Goal: Communication & Community: Ask a question

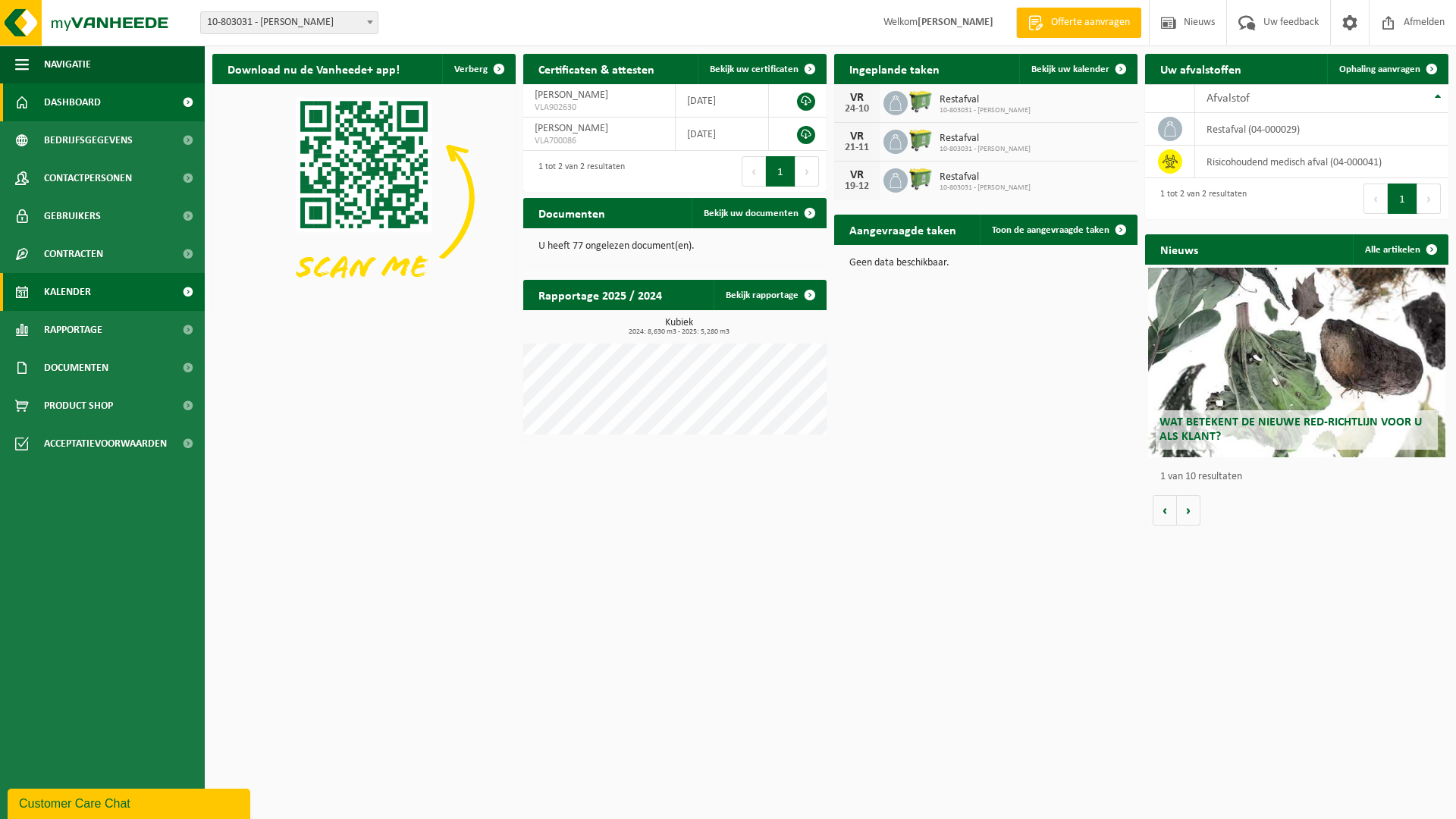
drag, startPoint x: 782, startPoint y: 290, endPoint x: 55, endPoint y: 293, distance: 727.0
click at [782, 290] on link "Bekijk rapportage" at bounding box center [769, 294] width 112 height 30
click at [56, 292] on span "Kalender" at bounding box center [67, 292] width 47 height 37
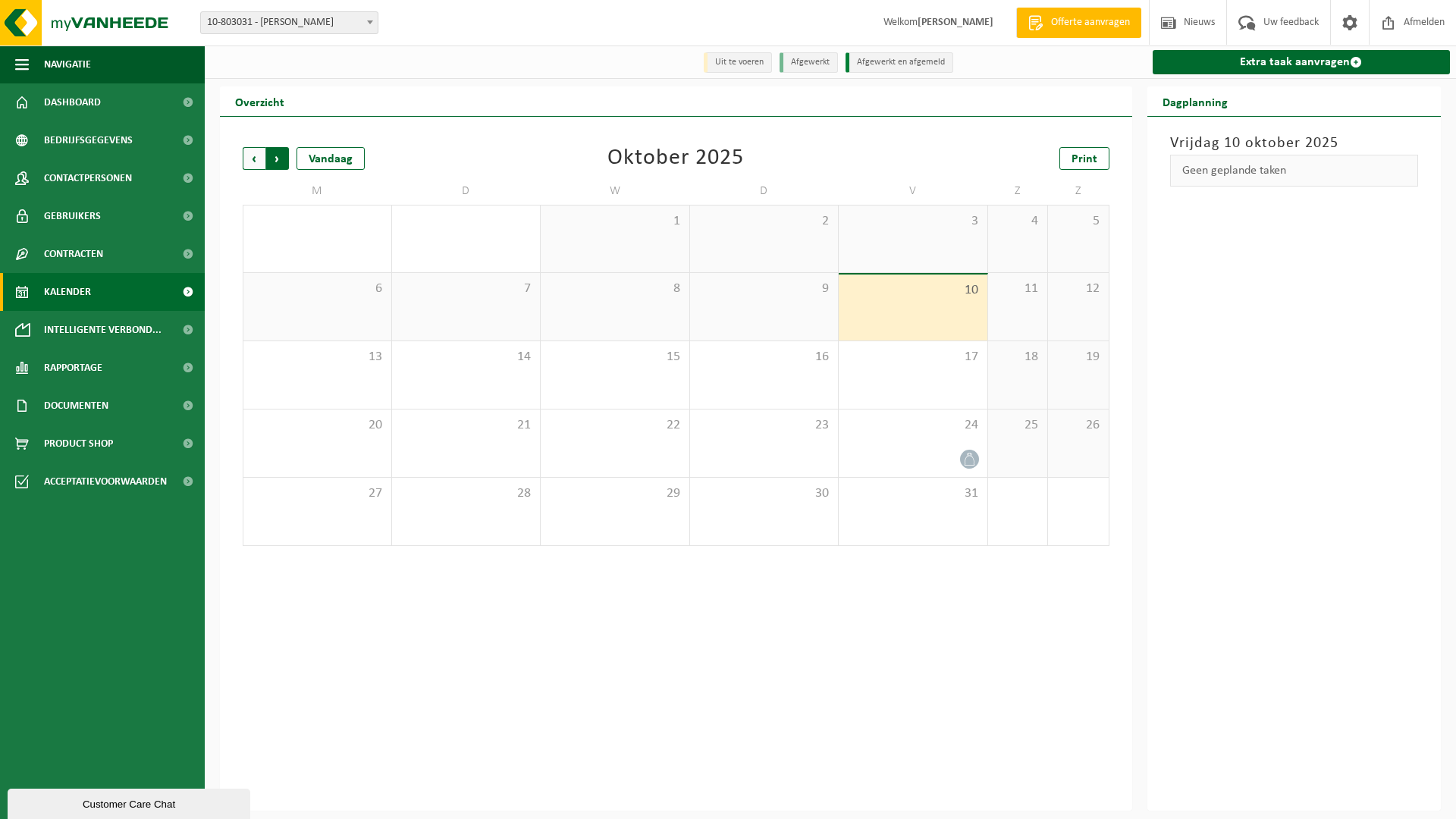
click at [258, 160] on span "Vorige" at bounding box center [253, 158] width 23 height 23
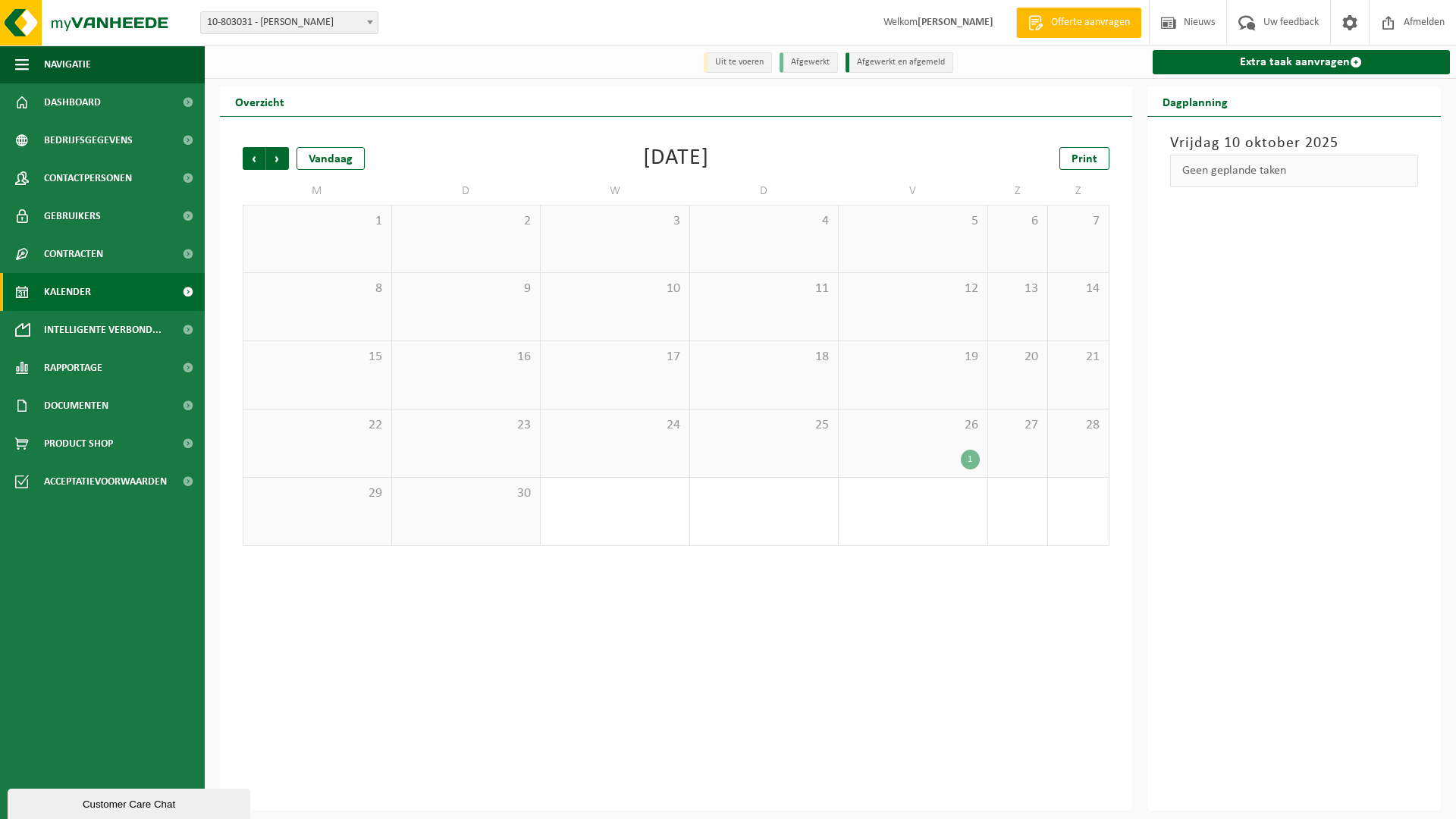
click at [969, 457] on div "1" at bounding box center [970, 460] width 19 height 20
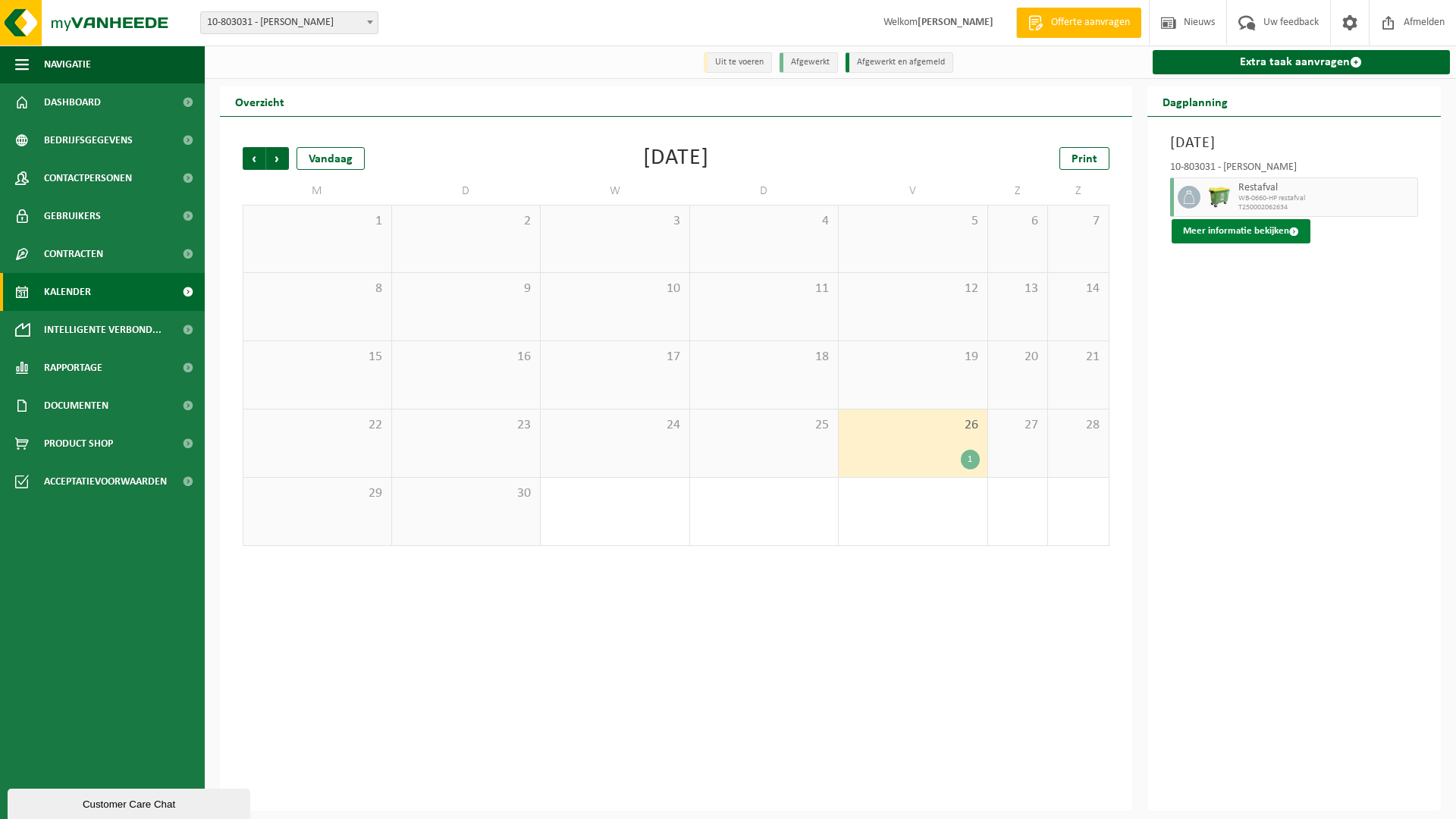
click at [1290, 235] on span at bounding box center [1294, 231] width 10 height 10
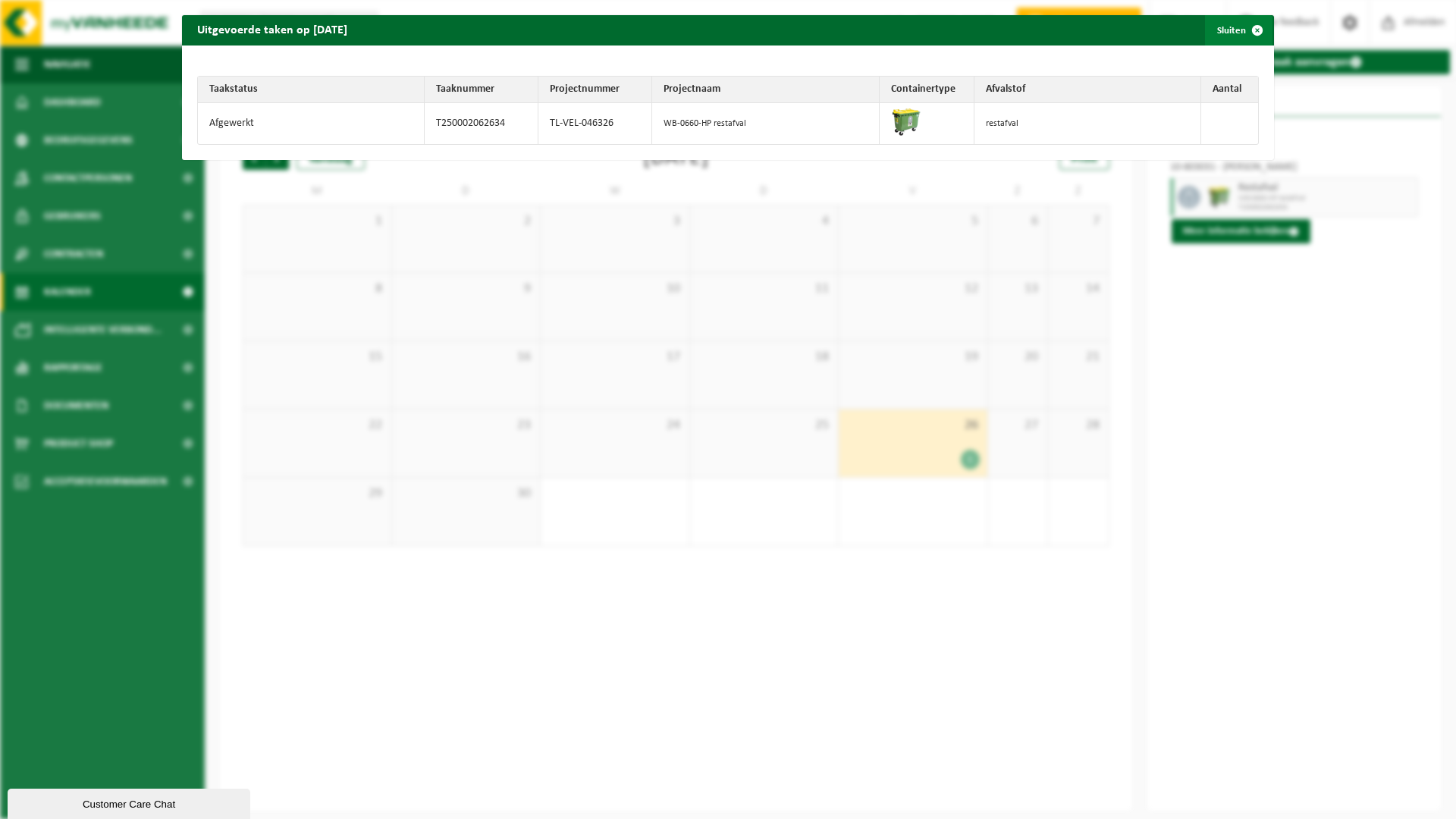
click at [1258, 28] on span "button" at bounding box center [1257, 30] width 30 height 30
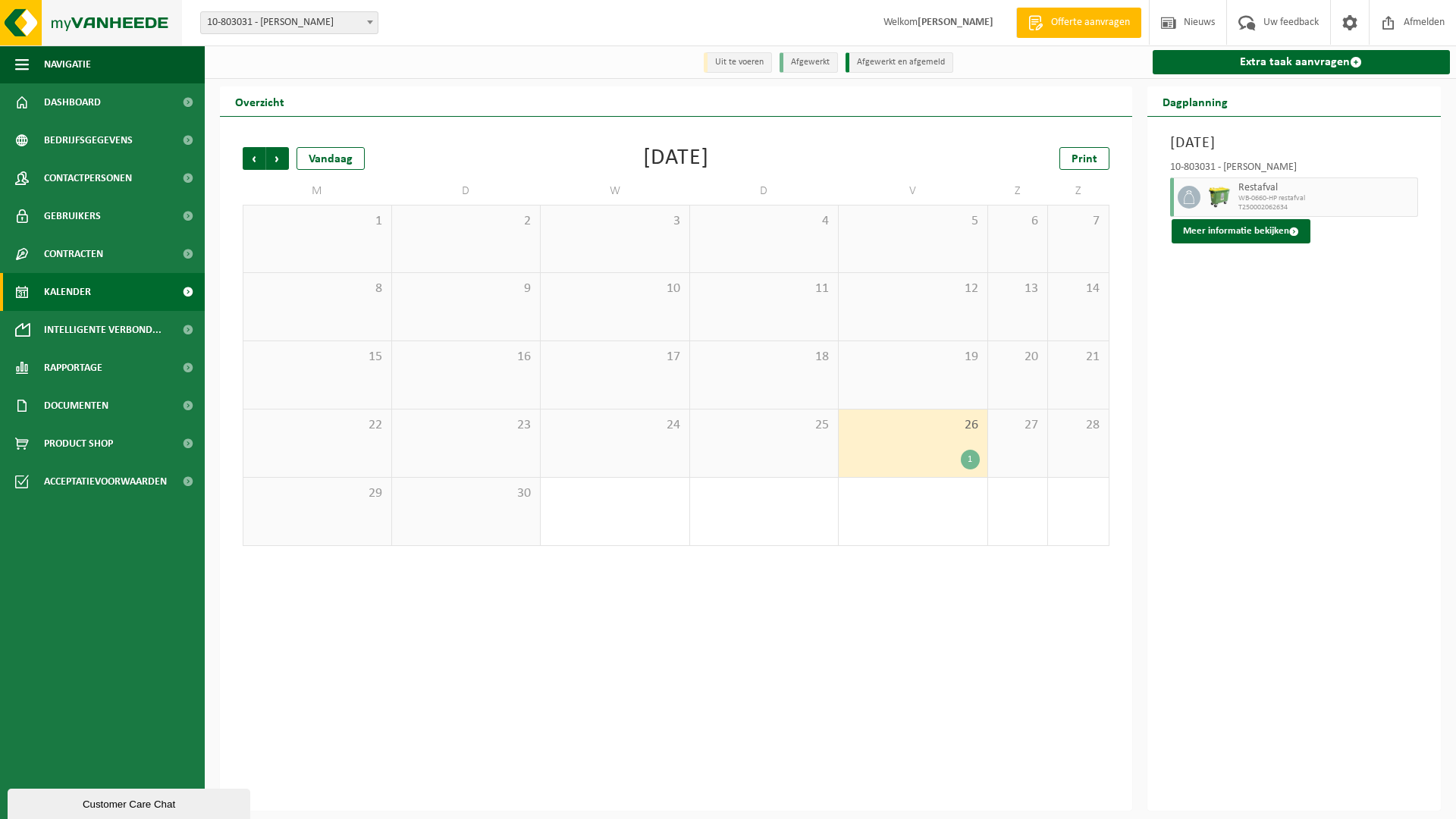
click at [29, 24] on img at bounding box center [91, 23] width 182 height 46
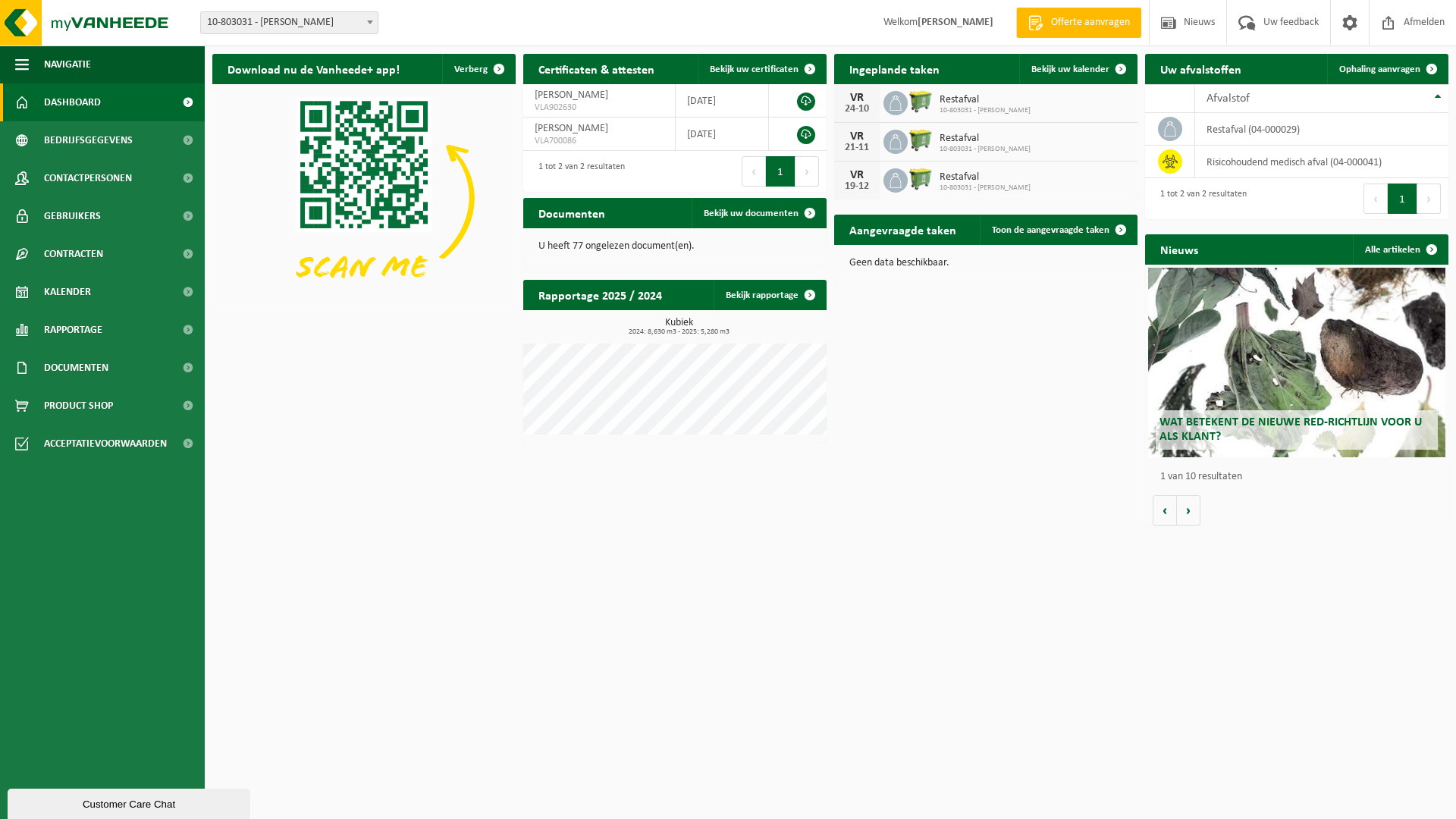
click at [81, 801] on div "Customer Care Chat" at bounding box center [129, 803] width 219 height 11
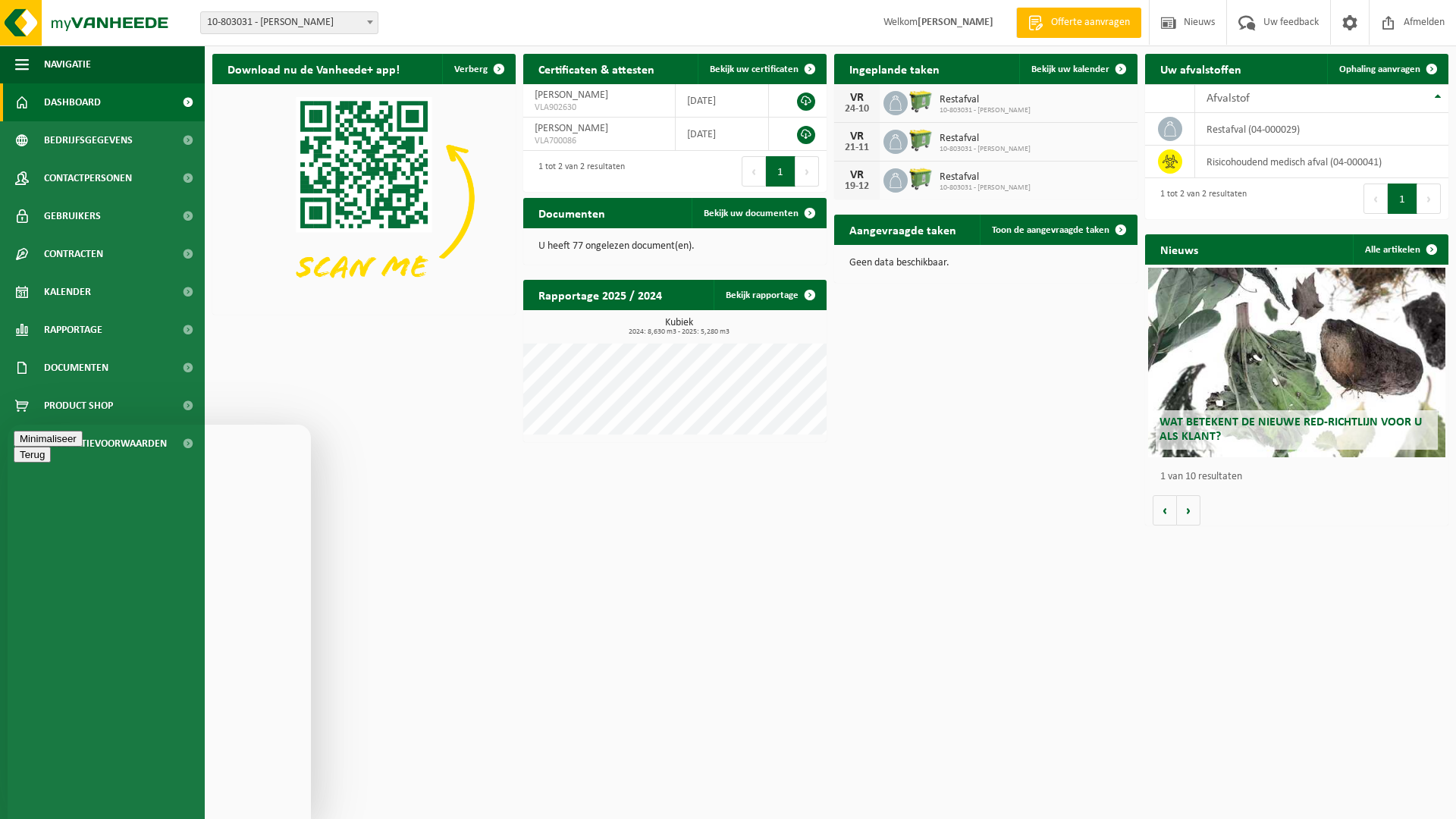
click at [82, 446] on button "Minimaliseer" at bounding box center [48, 438] width 69 height 16
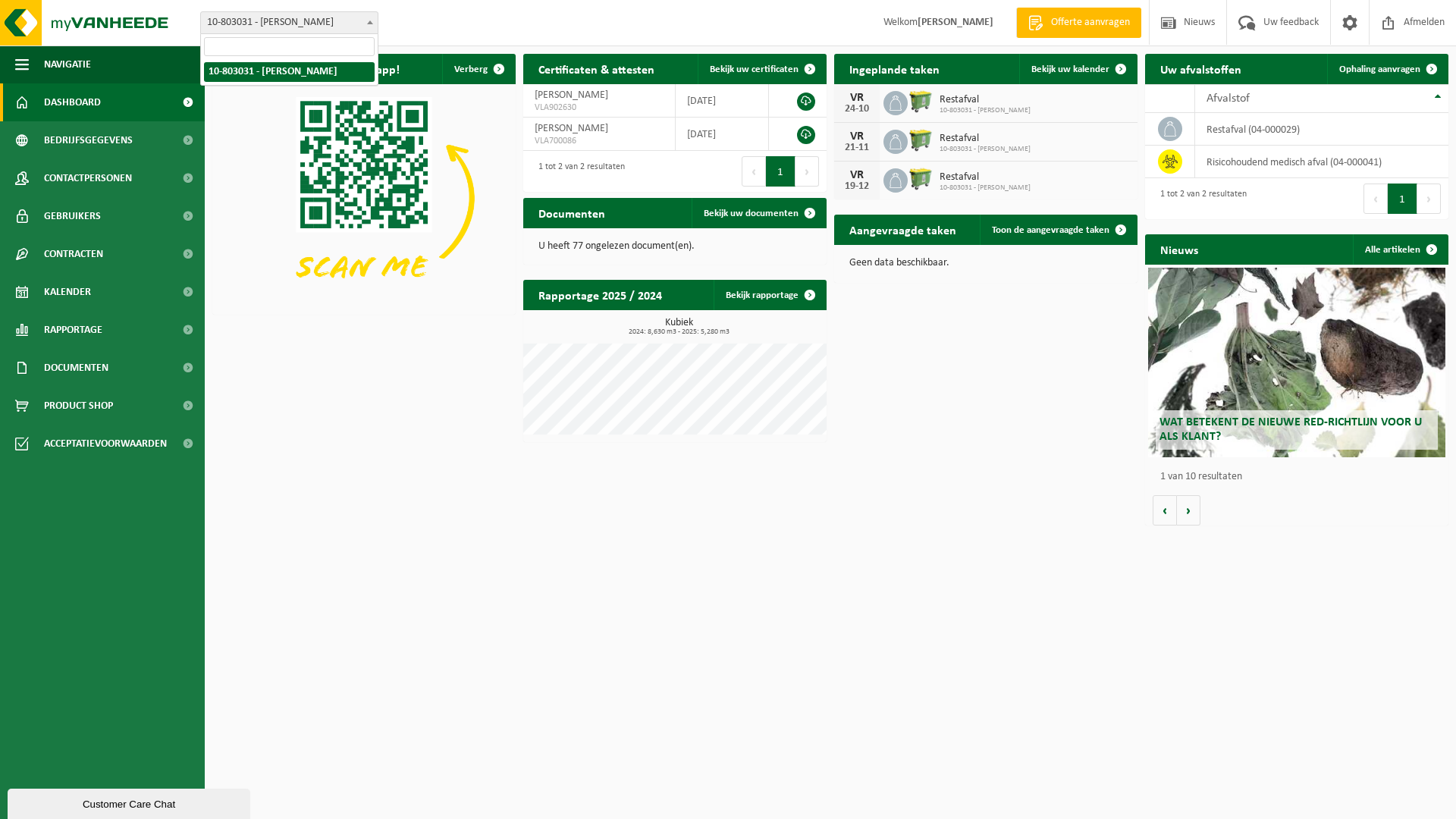
click at [369, 22] on b at bounding box center [369, 22] width 6 height 4
click at [458, 28] on div "Vestiging: 10-803031 - GELADI, STEVE - GENK 10-803031 - GELADI, STEVE - GENK We…" at bounding box center [728, 23] width 1456 height 47
click at [287, 19] on span "10-803031 - [PERSON_NAME]" at bounding box center [289, 22] width 177 height 21
click at [456, 25] on div "Vestiging: 10-803031 - GELADI, STEVE - GENK 10-803031 - GELADI, STEVE - GENK We…" at bounding box center [728, 23] width 1456 height 47
click at [774, 216] on span "Bekijk uw documenten" at bounding box center [752, 213] width 95 height 10
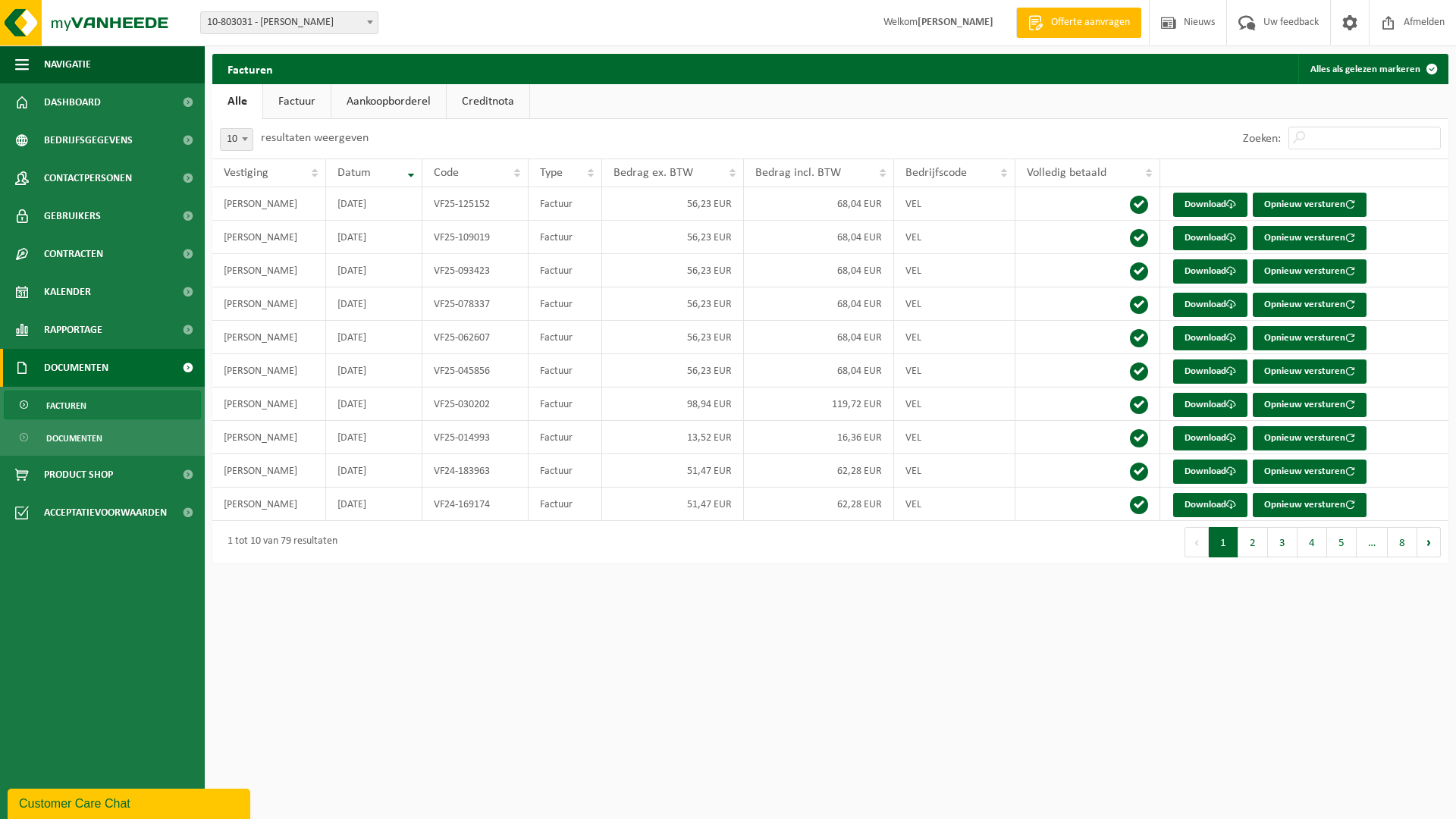
click at [311, 104] on link "Factuur" at bounding box center [297, 101] width 68 height 35
click at [369, 103] on link "Aankoopborderel" at bounding box center [390, 101] width 114 height 35
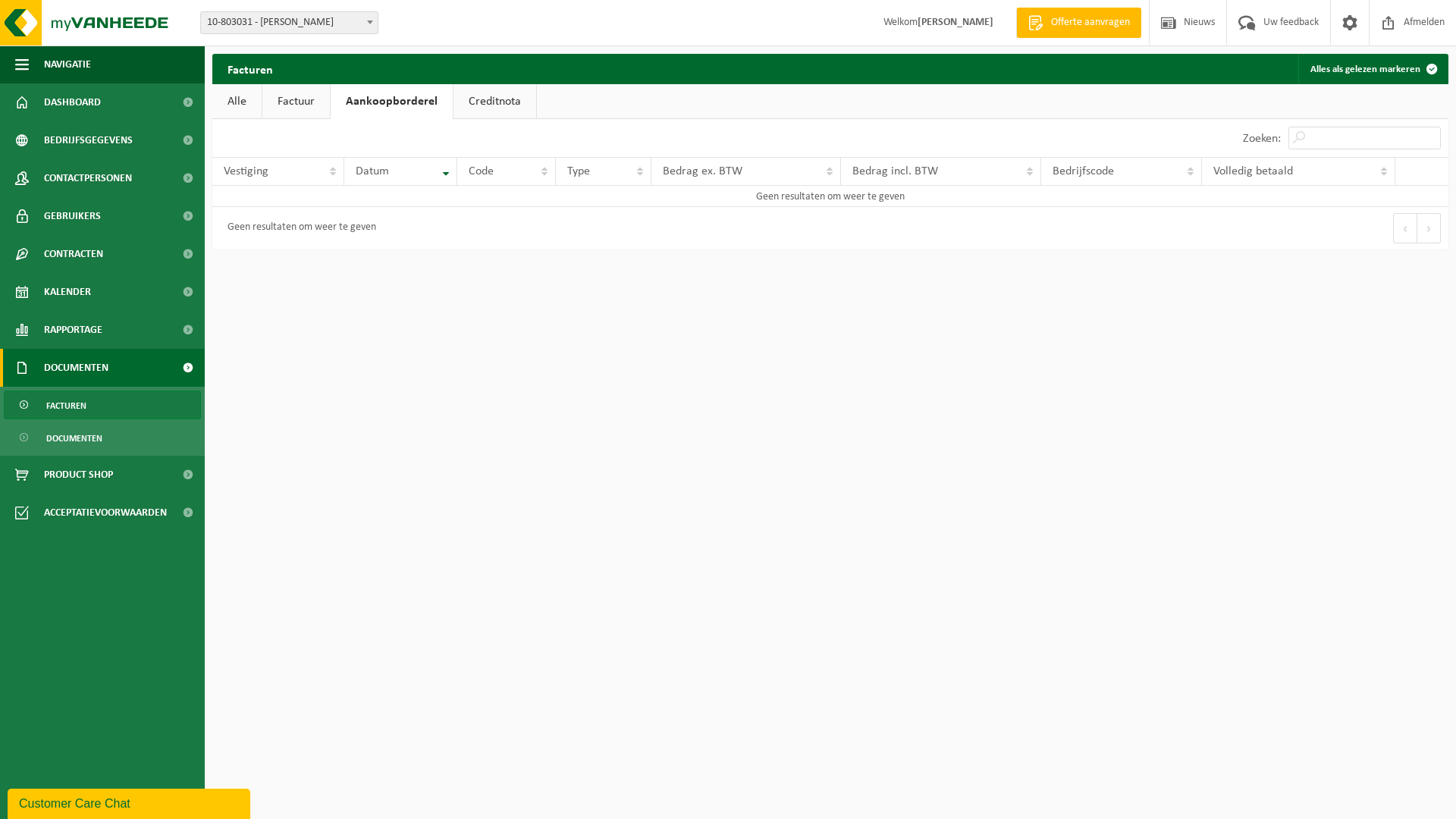
click at [496, 101] on link "Creditnota" at bounding box center [495, 101] width 82 height 35
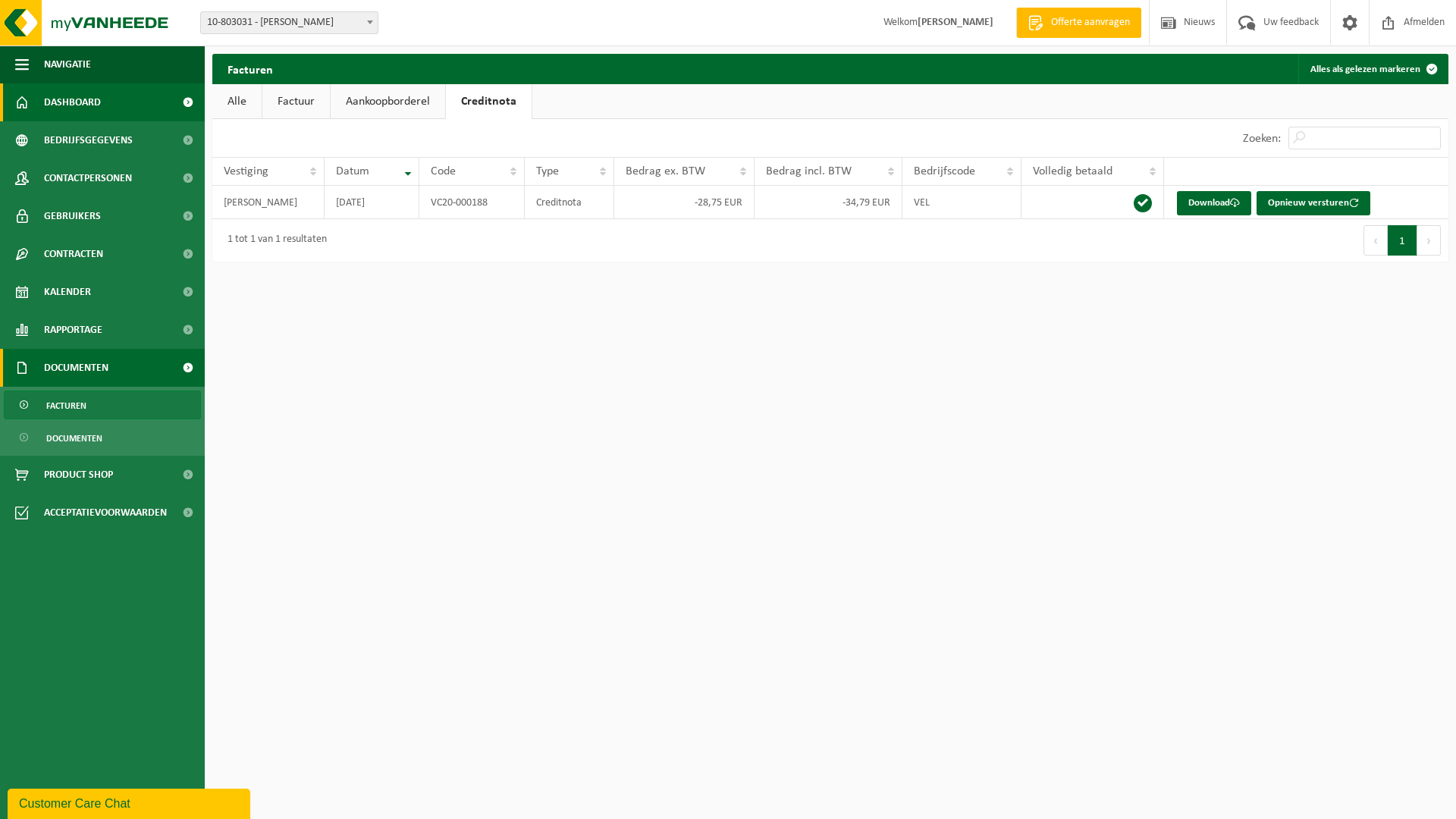
click at [78, 101] on span "Dashboard" at bounding box center [72, 101] width 57 height 37
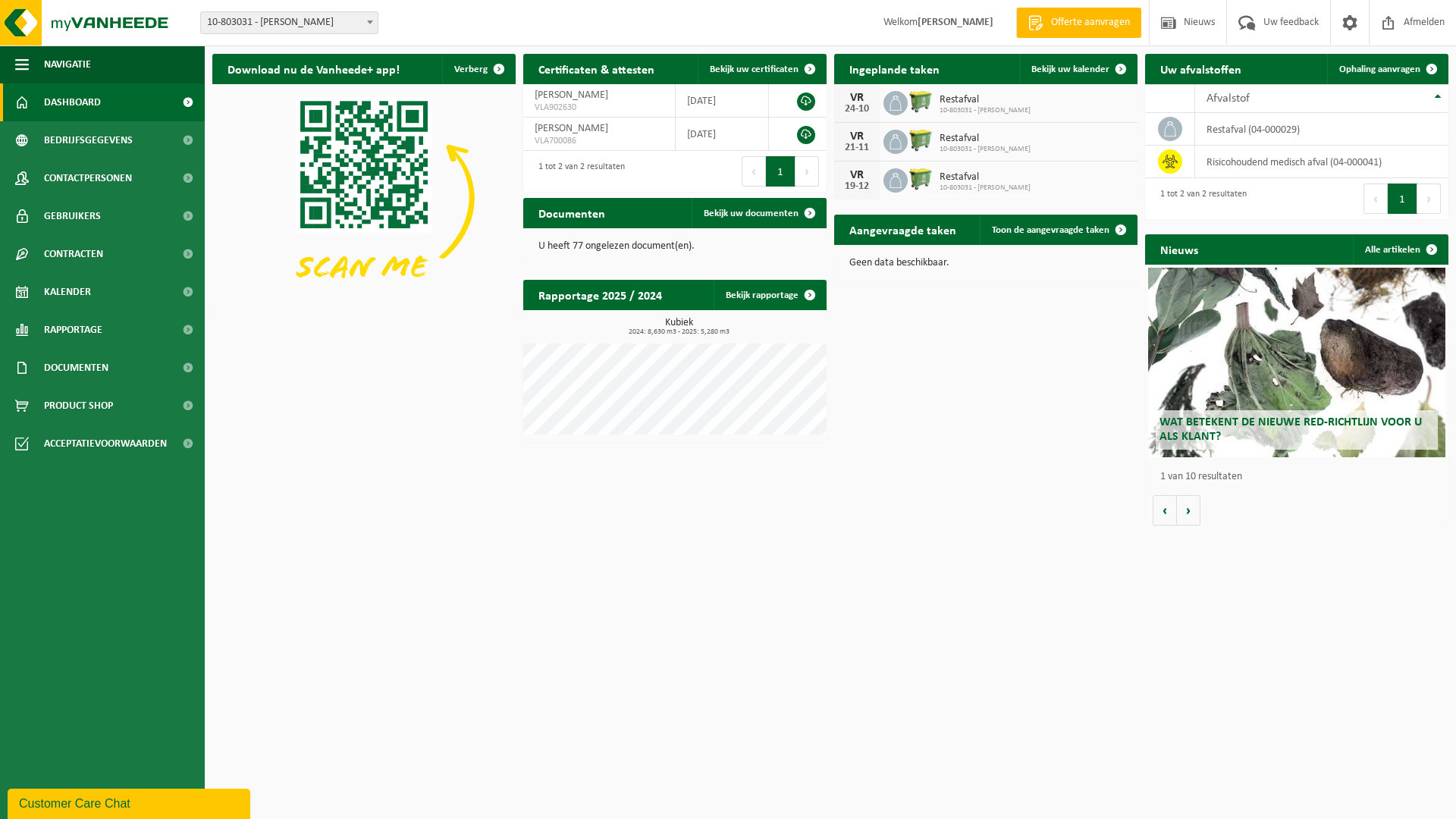
click at [93, 811] on div "Customer Care Chat" at bounding box center [129, 803] width 219 height 18
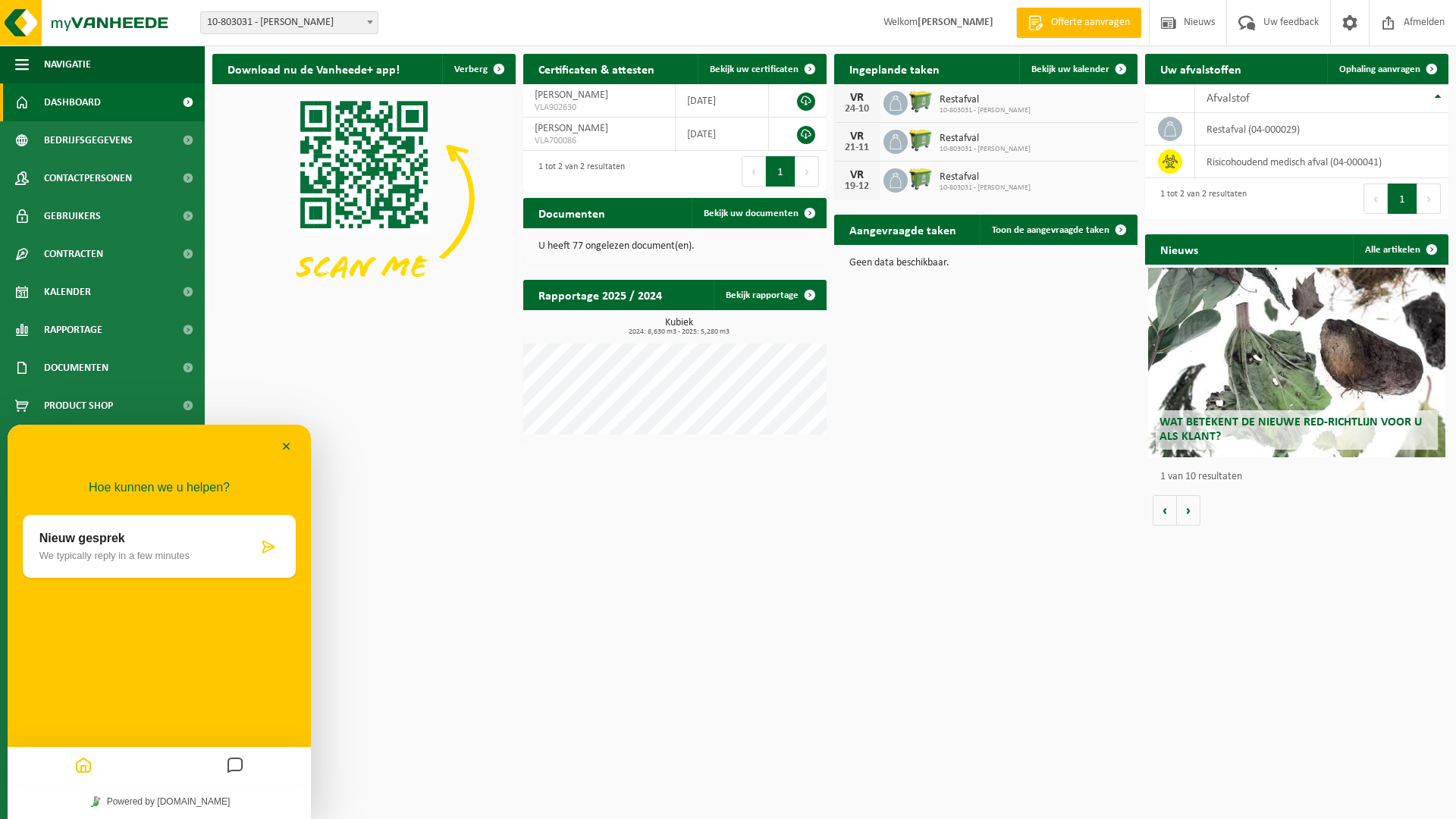
click at [109, 555] on p "We typically reply in a few minutes" at bounding box center [148, 555] width 219 height 11
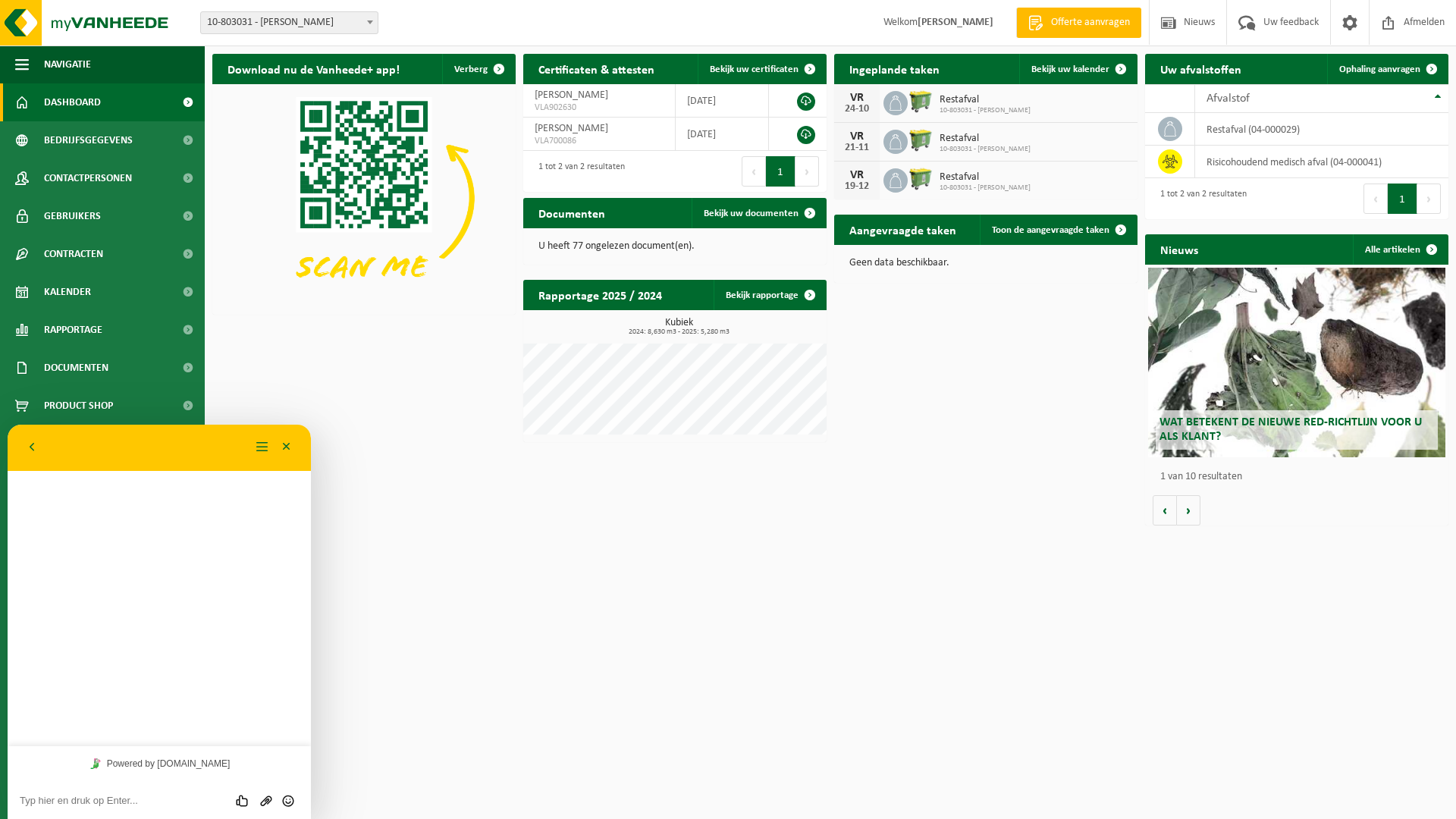
click at [88, 805] on textarea at bounding box center [159, 800] width 279 height 12
type textarea "ik heb een probleem met de locatie van mijn container en had hier"
click at [286, 445] on button "Minimaliseer" at bounding box center [286, 447] width 25 height 23
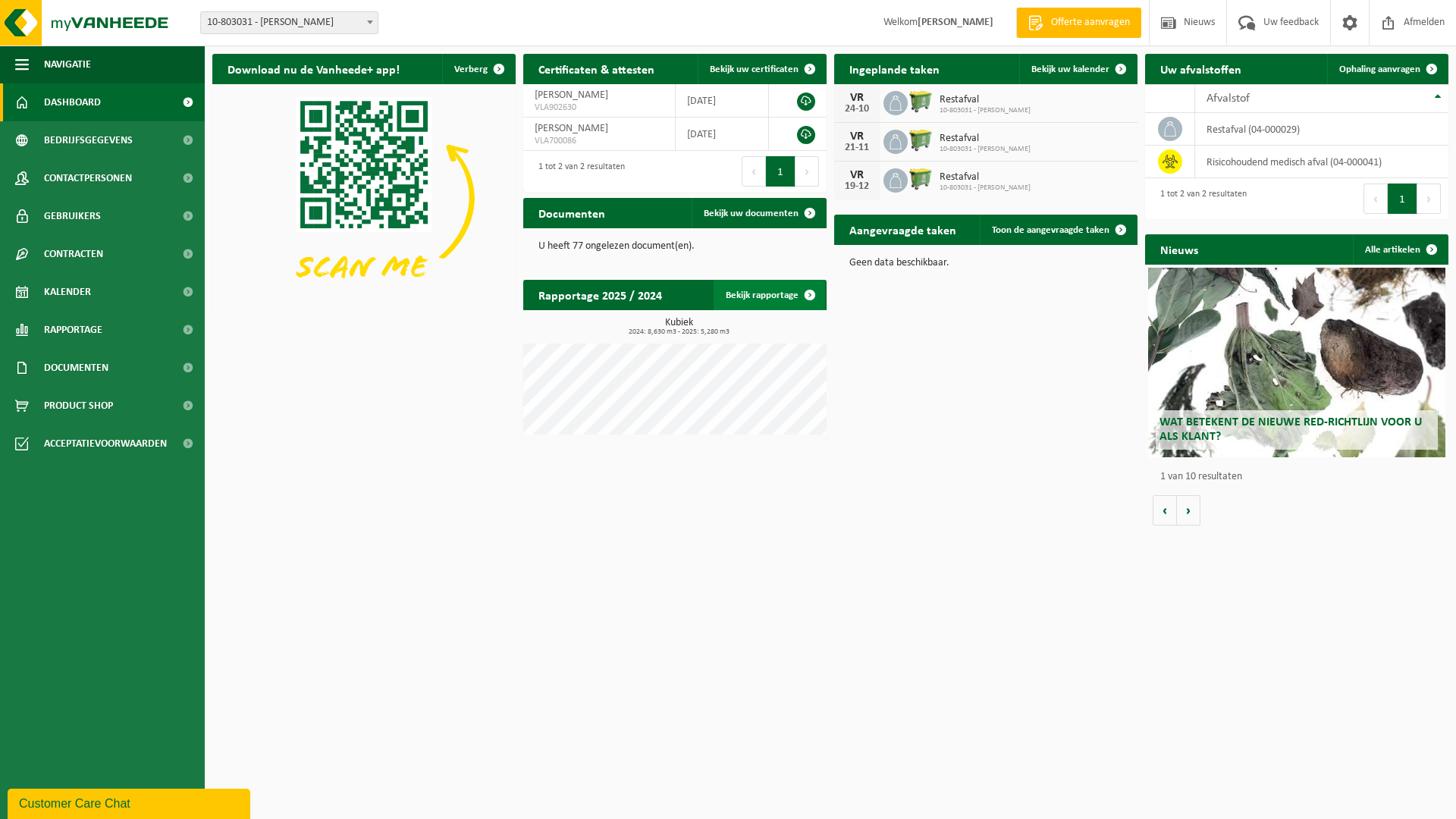
click at [810, 293] on span at bounding box center [809, 294] width 30 height 30
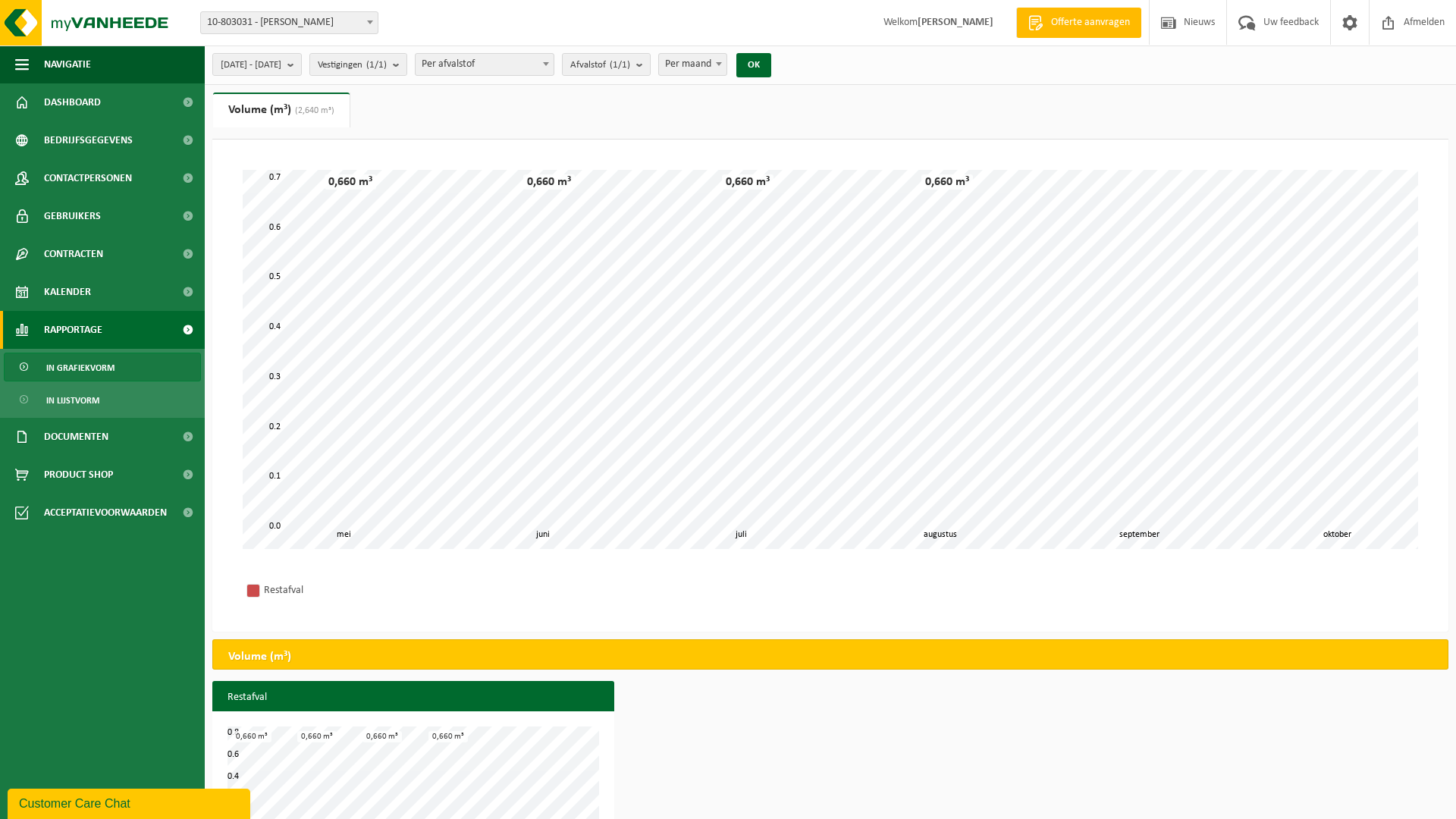
scroll to position [44, 0]
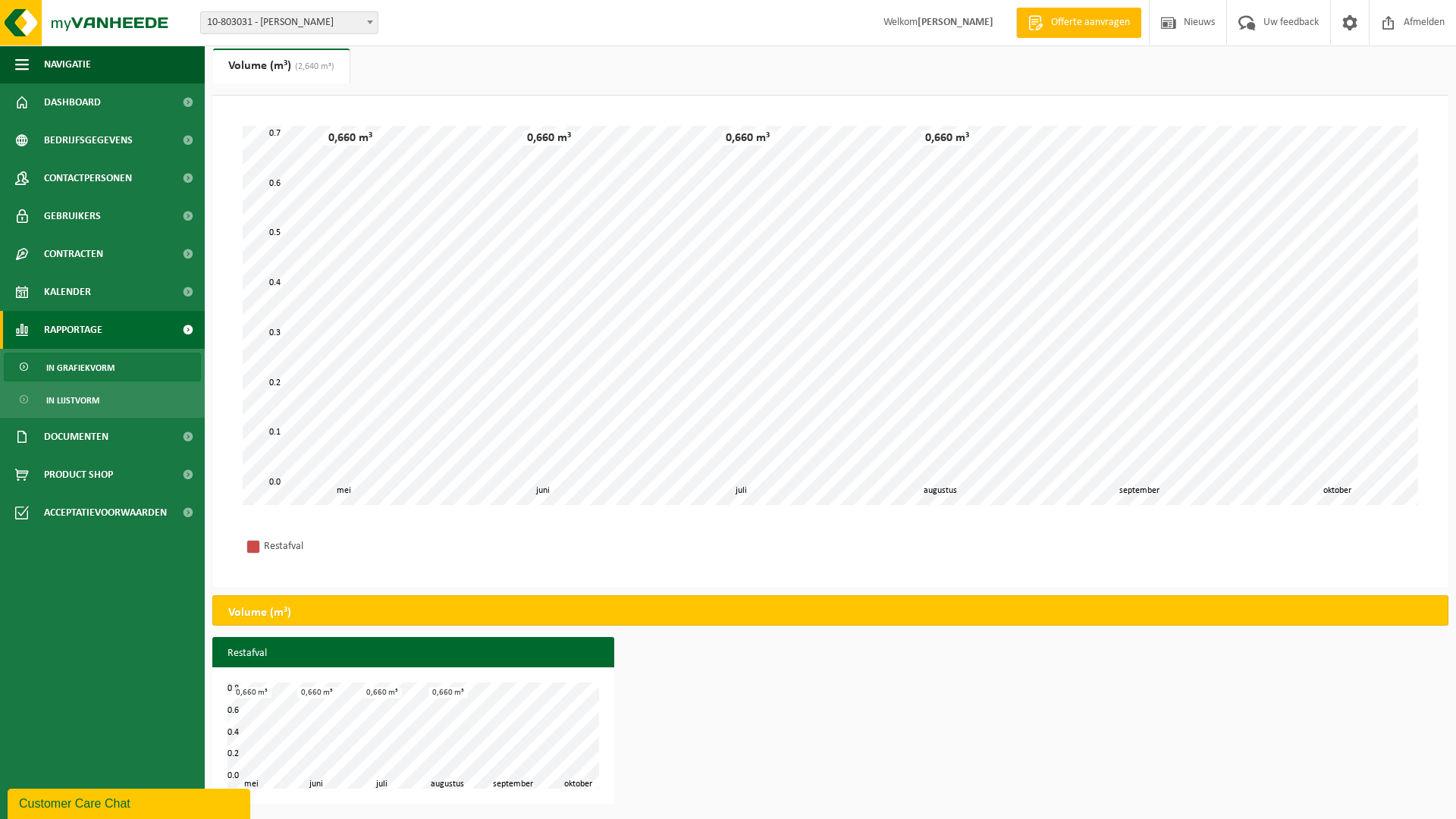
click at [82, 367] on span "In grafiekvorm" at bounding box center [80, 367] width 69 height 29
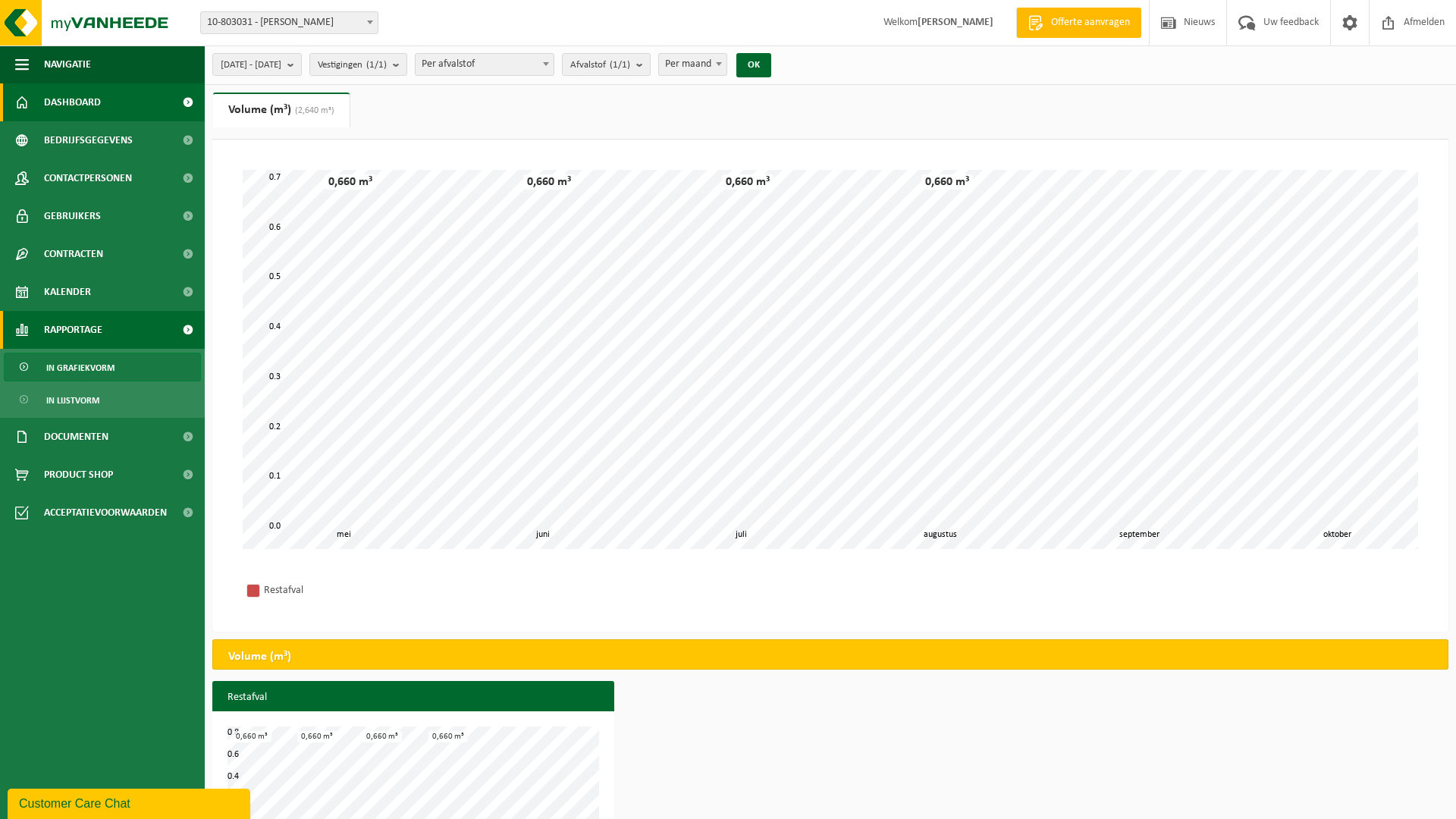
click at [69, 103] on span "Dashboard" at bounding box center [72, 101] width 57 height 37
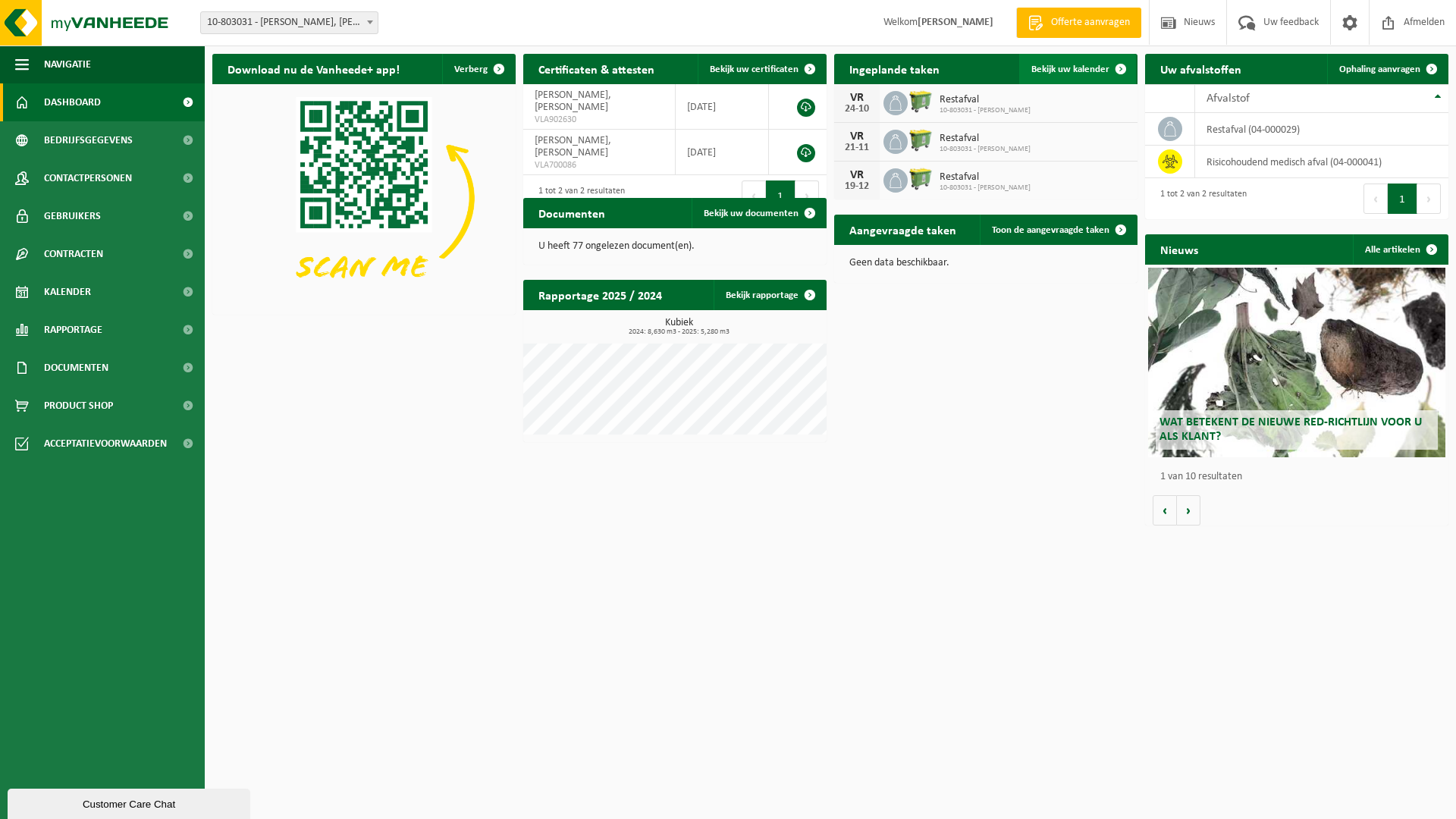
click at [1117, 67] on span at bounding box center [1120, 69] width 30 height 30
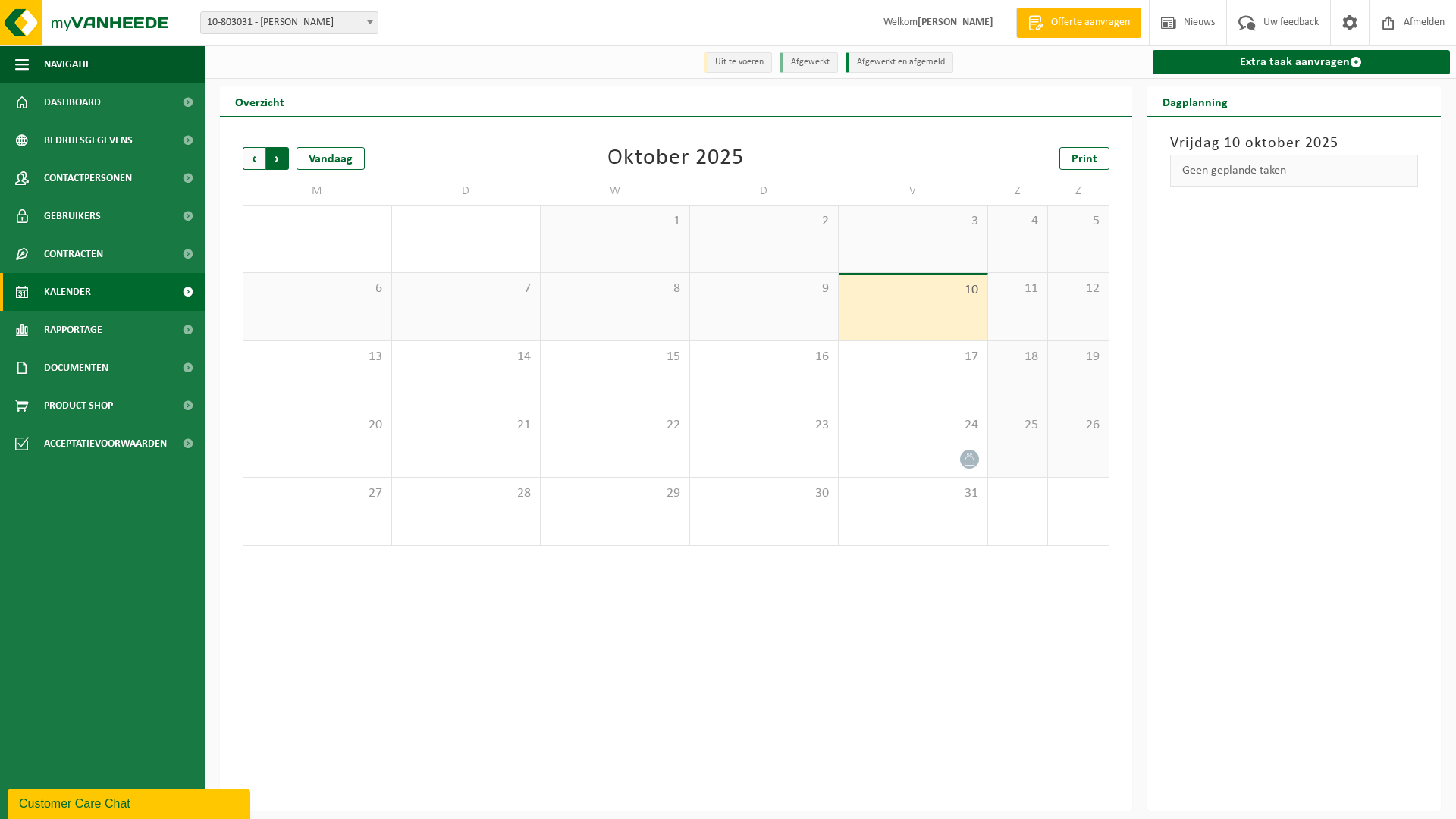
click at [255, 160] on span "Vorige" at bounding box center [253, 158] width 23 height 23
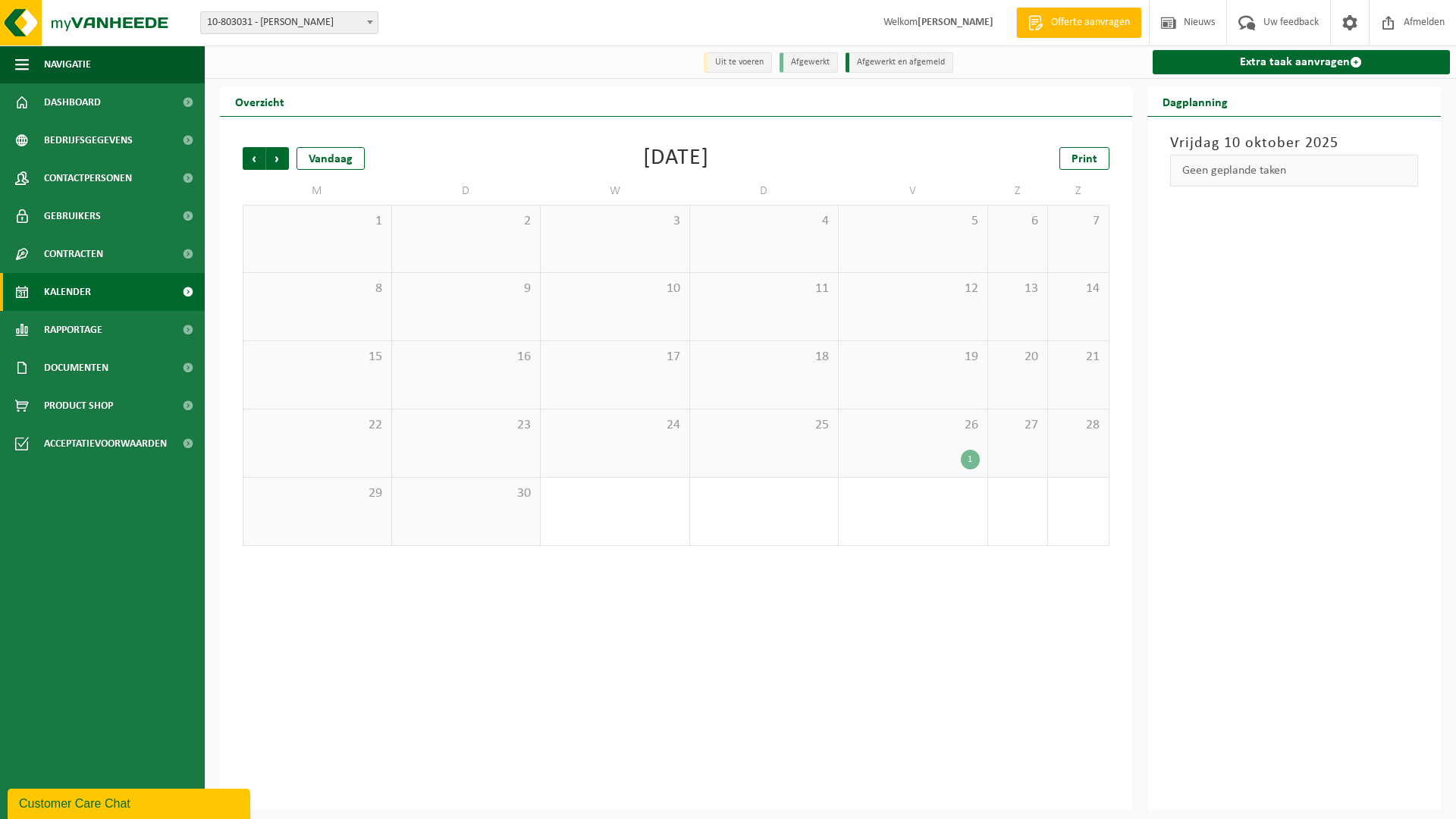
click at [969, 455] on div "1" at bounding box center [970, 460] width 19 height 20
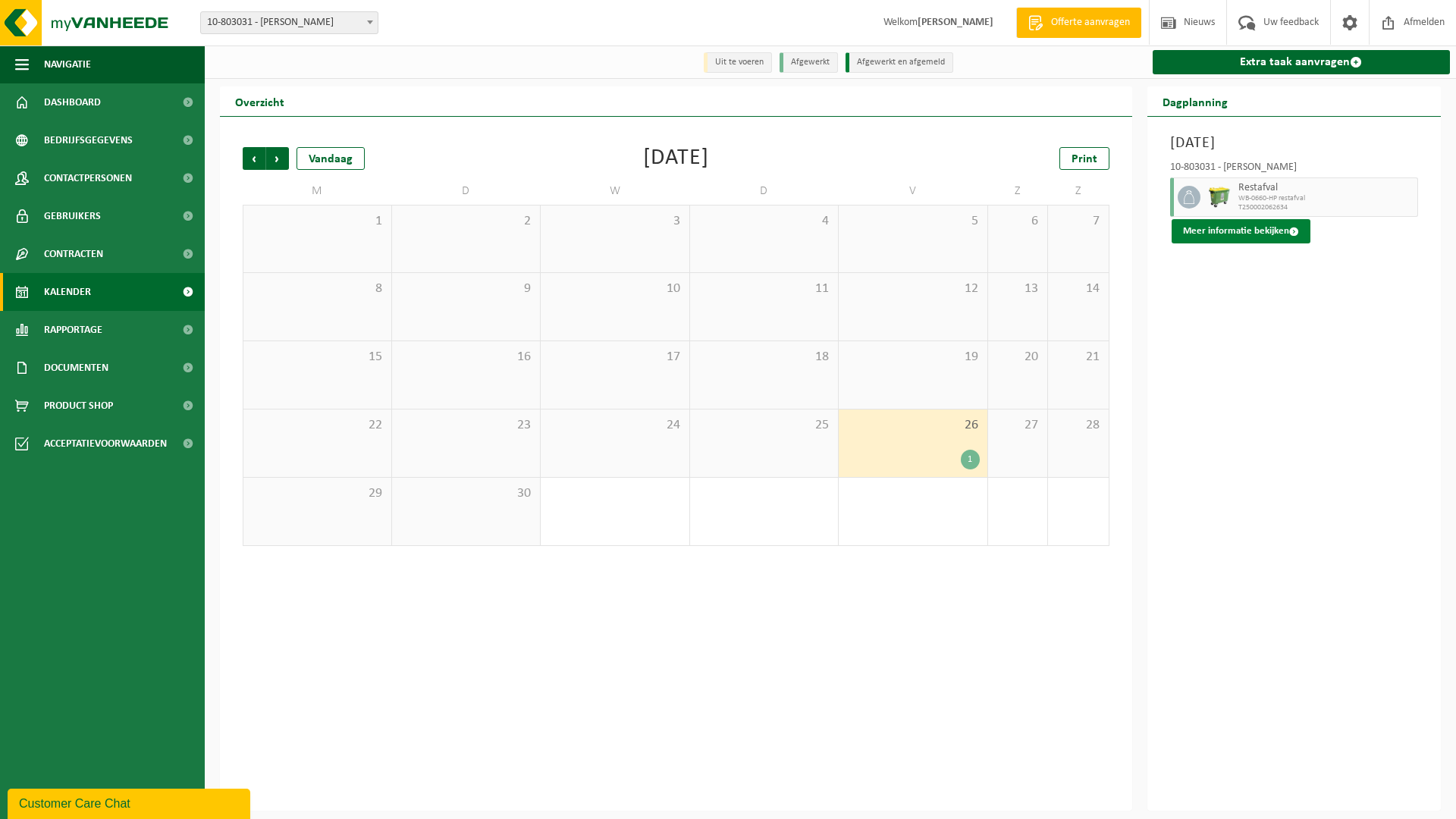
click at [1292, 232] on span at bounding box center [1294, 231] width 10 height 10
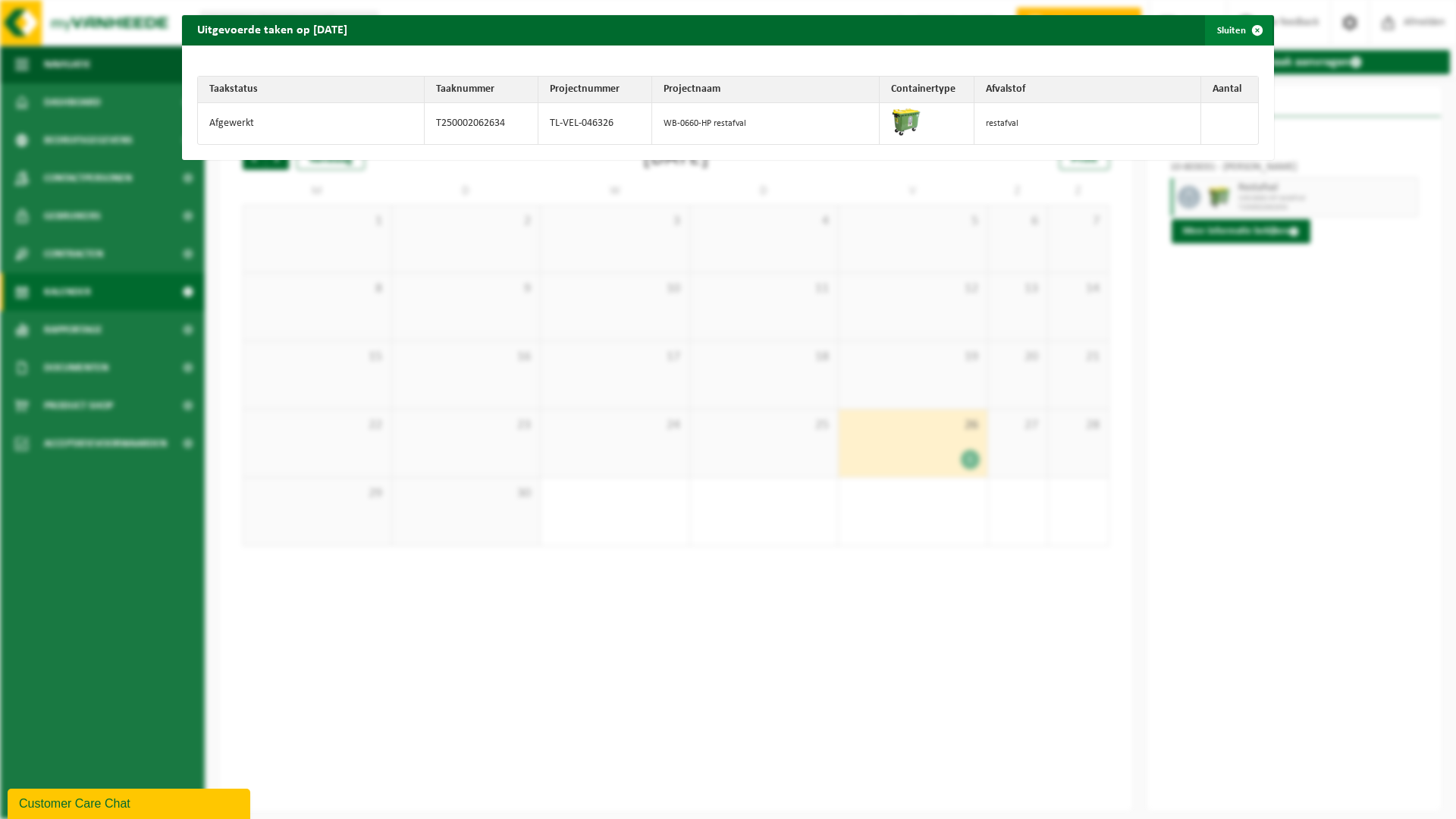
click at [1259, 29] on span "button" at bounding box center [1257, 30] width 30 height 30
